Goal: Check status: Check status

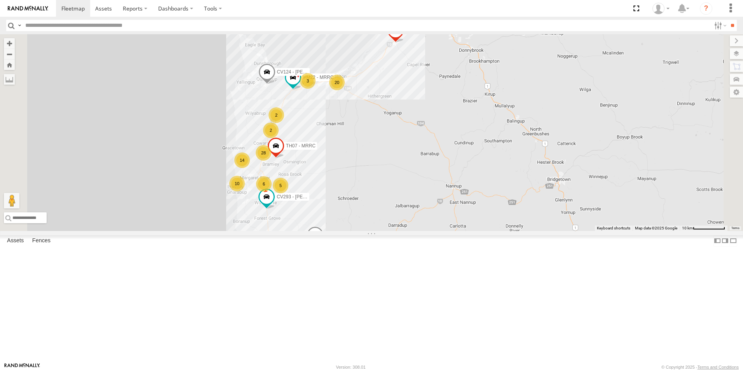
drag, startPoint x: 322, startPoint y: 310, endPoint x: 323, endPoint y: 132, distance: 177.9
click at [324, 136] on div "CV205 - Cam [PERSON_NAME] CV381 - MRRC CV124 - [PERSON_NAME] CV331 - WorkShop 2…" at bounding box center [371, 132] width 743 height 197
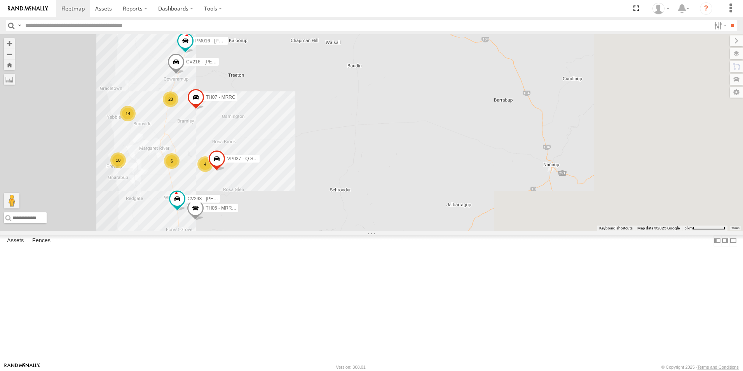
drag, startPoint x: 451, startPoint y: 113, endPoint x: 294, endPoint y: 127, distance: 157.9
click at [243, 64] on span "CV216 - [PERSON_NAME]" at bounding box center [214, 61] width 57 height 5
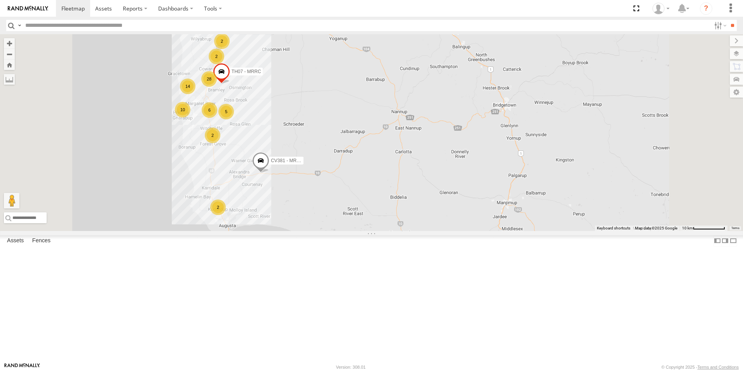
drag, startPoint x: 386, startPoint y: 121, endPoint x: 289, endPoint y: 171, distance: 108.6
click at [289, 171] on div "CV205 - Cam [PERSON_NAME] CV381 - MRRC CV124 - [PERSON_NAME] CV331 - WorkShop C…" at bounding box center [371, 132] width 743 height 197
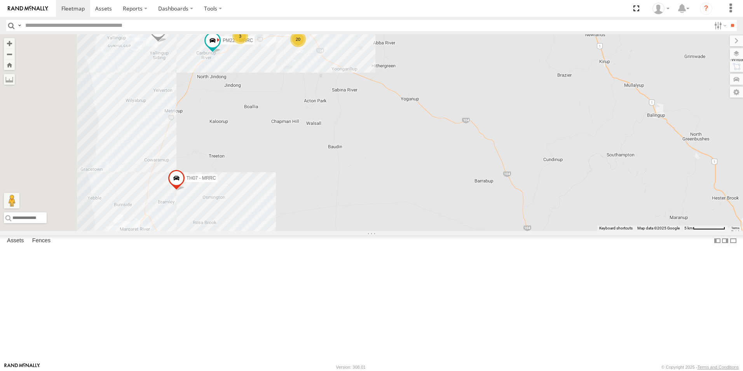
drag, startPoint x: 297, startPoint y: 122, endPoint x: 444, endPoint y: 131, distance: 147.1
click at [444, 131] on div "CV205 - Cam [PERSON_NAME] CV381 - MRRC CV124 - [PERSON_NAME] CV331 - WorkShop C…" at bounding box center [371, 132] width 743 height 197
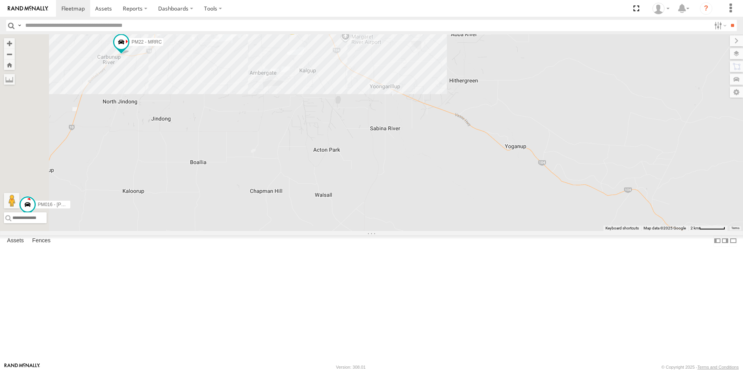
drag, startPoint x: 396, startPoint y: 160, endPoint x: 484, endPoint y: 185, distance: 91.0
click at [484, 185] on div "CV205 - Cam [PERSON_NAME] CV381 - MRRC CV124 - [PERSON_NAME] CV331 - WorkShop C…" at bounding box center [371, 132] width 743 height 197
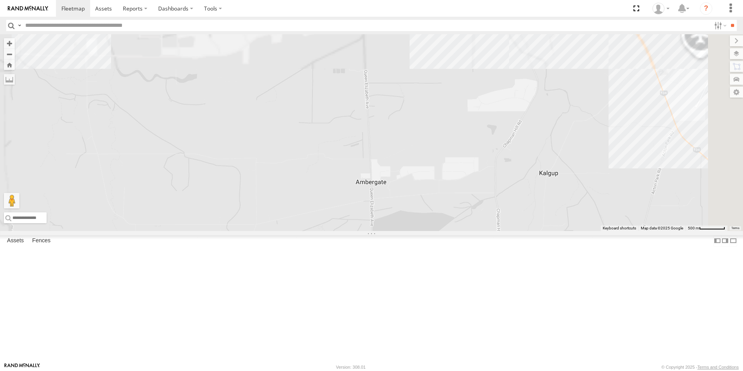
drag, startPoint x: 416, startPoint y: 100, endPoint x: 429, endPoint y: 305, distance: 205.9
click at [429, 231] on div "CV205 - Cam [PERSON_NAME] CV381 - MRRC CV124 - [PERSON_NAME] CV331 - WorkShop C…" at bounding box center [371, 132] width 743 height 197
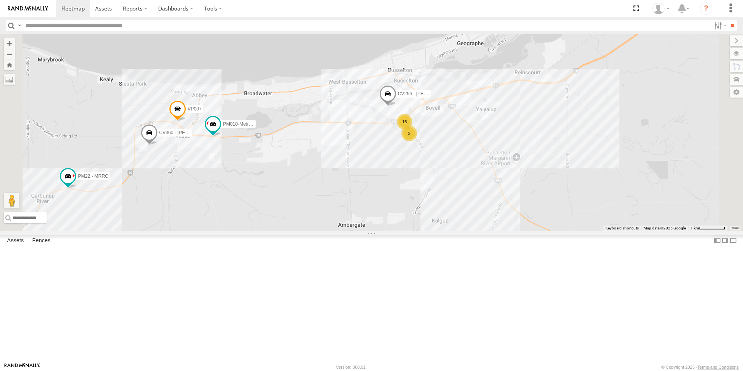
drag, startPoint x: 376, startPoint y: 274, endPoint x: 392, endPoint y: 259, distance: 21.7
click at [392, 231] on div "CV205 - Cam [PERSON_NAME] CV381 - MRRC CV124 - [PERSON_NAME] CV331 - WorkShop C…" at bounding box center [371, 132] width 743 height 197
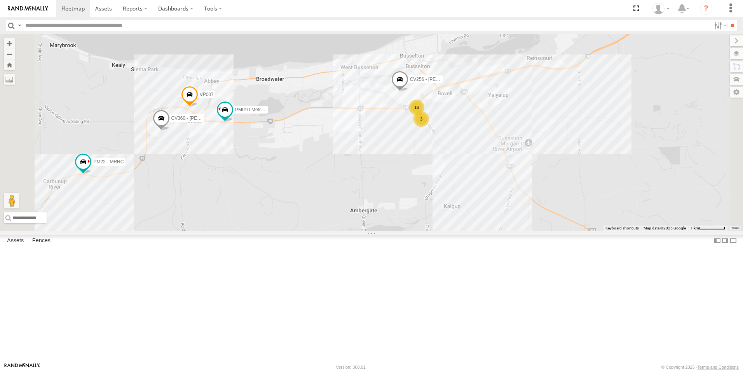
click at [467, 82] on span "CV256 - [PERSON_NAME]" at bounding box center [438, 79] width 57 height 5
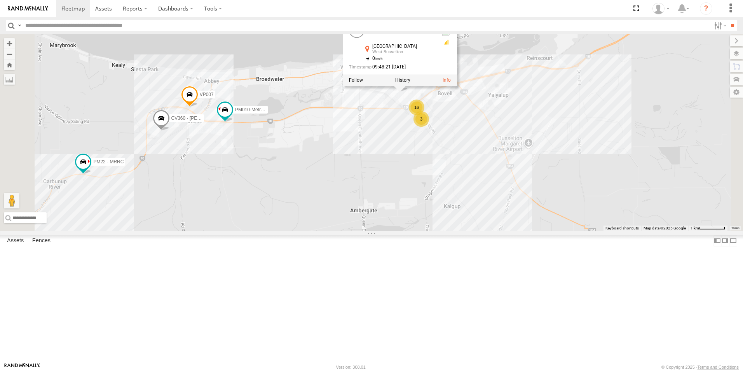
click at [395, 66] on div "CV205 - Cam [PERSON_NAME] CV381 - MRRC CV124 - [PERSON_NAME] CV331 - WorkShop C…" at bounding box center [371, 132] width 743 height 197
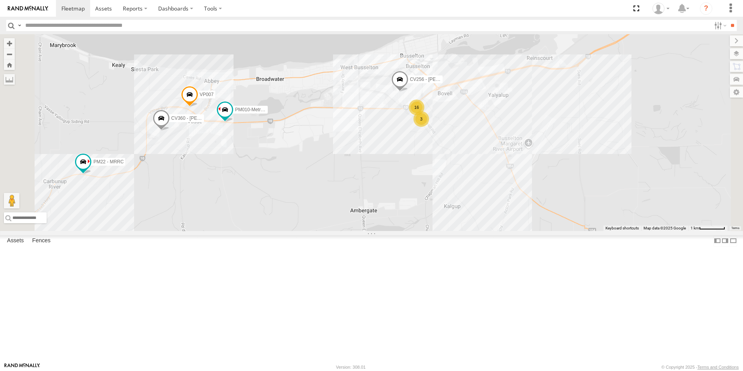
click at [228, 121] on span "CV360 - [PERSON_NAME]" at bounding box center [199, 118] width 57 height 5
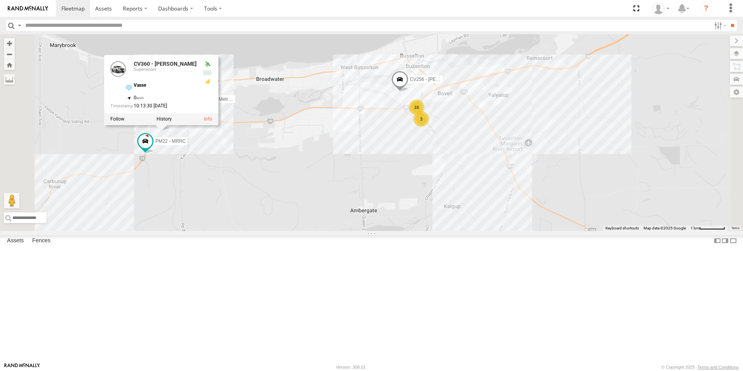
click at [362, 106] on div "CV205 - Cam [PERSON_NAME] CV381 - MRRC CV124 - [PERSON_NAME] CV331 - WorkShop C…" at bounding box center [371, 132] width 743 height 197
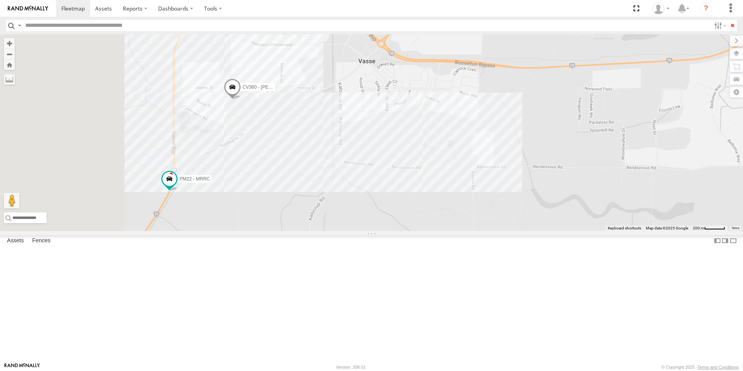
drag, startPoint x: 269, startPoint y: 221, endPoint x: 370, endPoint y: 220, distance: 101.0
click at [370, 220] on div "CV205 - Cam [PERSON_NAME] CV381 - MRRC CV124 - [PERSON_NAME] CV331 - WorkShop C…" at bounding box center [371, 132] width 743 height 197
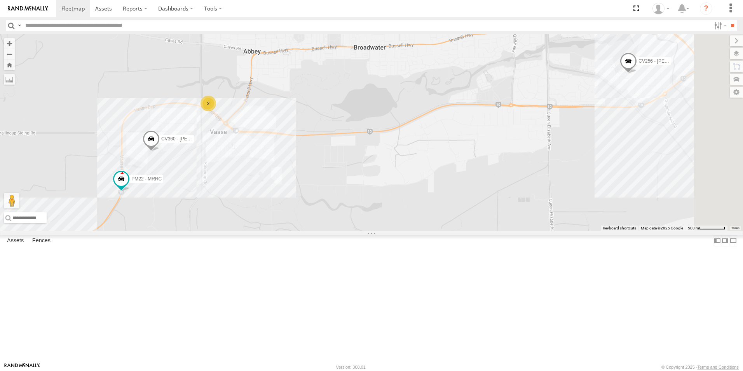
drag, startPoint x: 528, startPoint y: 201, endPoint x: 434, endPoint y: 226, distance: 97.6
click at [434, 226] on div "CV205 - Cam [PERSON_NAME] CV381 - MRRC CV124 - [PERSON_NAME] CV331 - WorkShop C…" at bounding box center [371, 132] width 743 height 197
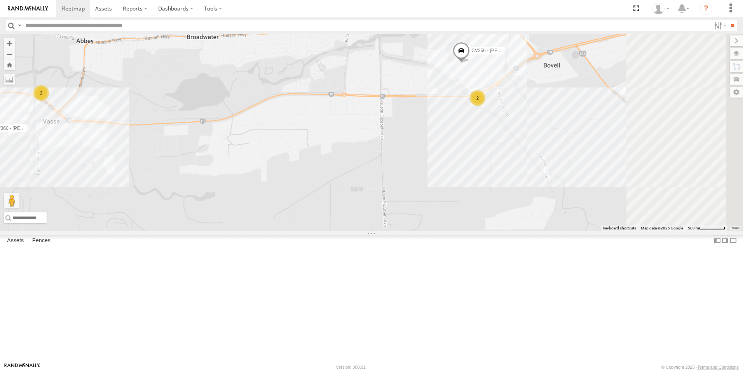
drag, startPoint x: 534, startPoint y: 188, endPoint x: 366, endPoint y: 176, distance: 167.9
click at [366, 178] on div "CV205 - Cam [PERSON_NAME] CV381 - MRRC CV124 - [PERSON_NAME] CV331 - WorkShop C…" at bounding box center [371, 132] width 743 height 197
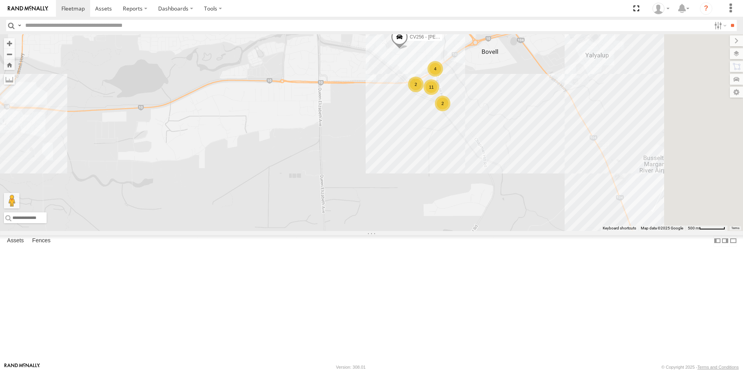
drag, startPoint x: 470, startPoint y: 194, endPoint x: 417, endPoint y: 181, distance: 55.2
click at [417, 181] on div "CV205 - Cam [PERSON_NAME] CV381 - MRRC CV124 - [PERSON_NAME] CV331 - WorkShop C…" at bounding box center [371, 132] width 743 height 197
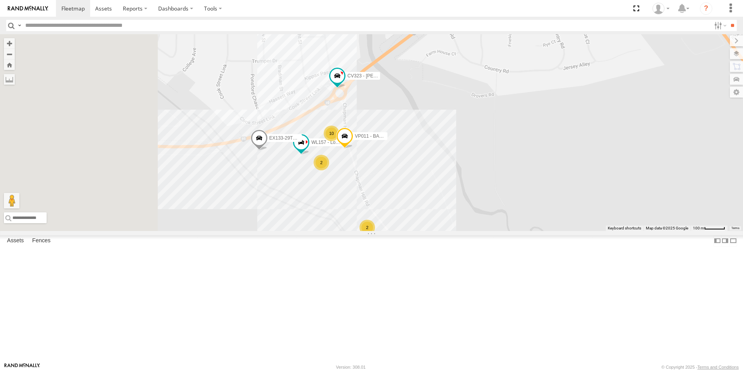
drag, startPoint x: 521, startPoint y: 195, endPoint x: 577, endPoint y: 258, distance: 84.5
click at [577, 231] on div "CV205 - Cam [PERSON_NAME] CV381 - MRRC CV124 - [PERSON_NAME] CV331 - WorkShop C…" at bounding box center [371, 132] width 743 height 197
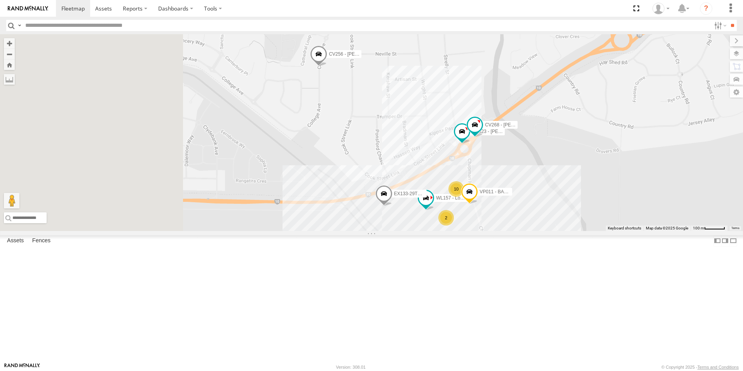
drag, startPoint x: 440, startPoint y: 194, endPoint x: 460, endPoint y: 202, distance: 21.1
click at [460, 202] on div "CV205 - Cam [PERSON_NAME] CV381 - MRRC CV124 - [PERSON_NAME] CV331 - WorkShop C…" at bounding box center [371, 132] width 743 height 197
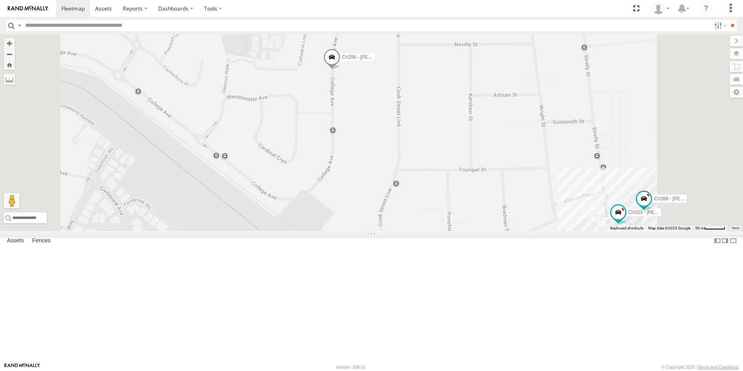
drag, startPoint x: 441, startPoint y: 223, endPoint x: 446, endPoint y: 235, distance: 12.9
click at [446, 231] on div "CV205 - Cam [PERSON_NAME] CV381 - MRRC CV124 - [PERSON_NAME] CV331 - WorkShop C…" at bounding box center [371, 132] width 743 height 197
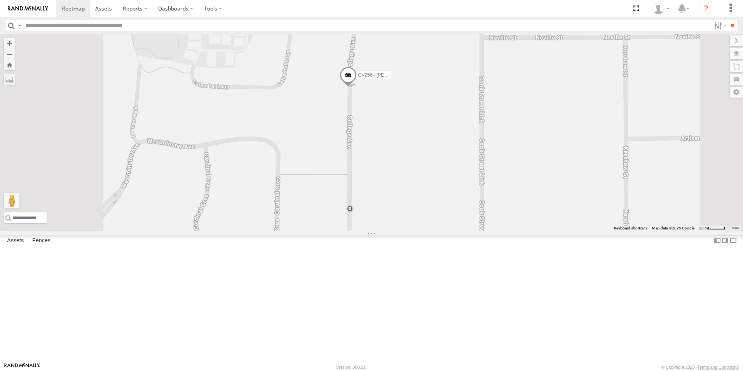
drag, startPoint x: 442, startPoint y: 165, endPoint x: 477, endPoint y: 254, distance: 95.6
click at [477, 231] on div "CV205 - Cam [PERSON_NAME] CV381 - MRRC CV124 - [PERSON_NAME] CV331 - WorkShop C…" at bounding box center [371, 132] width 743 height 197
